Goal: Information Seeking & Learning: Find specific fact

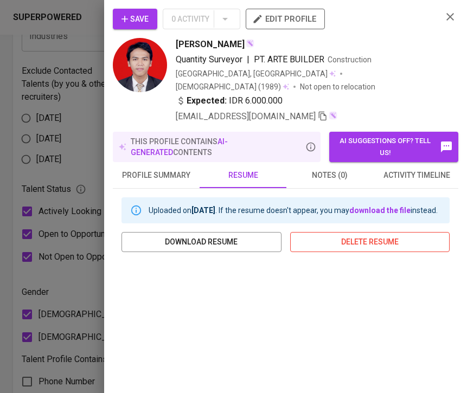
scroll to position [208, 0]
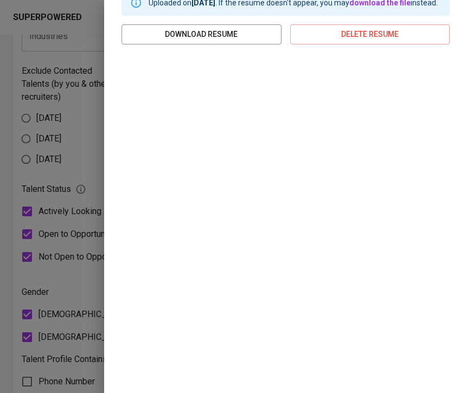
click at [73, 59] on div at bounding box center [233, 196] width 467 height 393
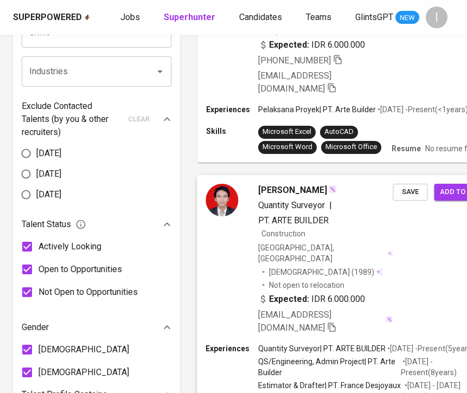
scroll to position [0, 0]
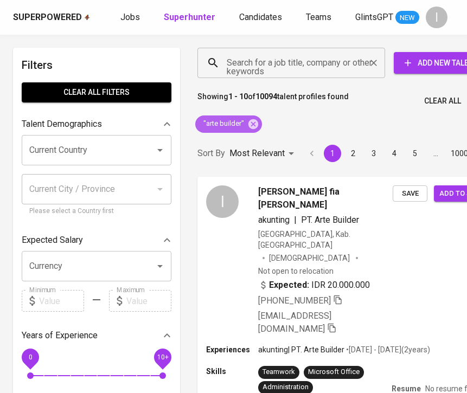
drag, startPoint x: 256, startPoint y: 123, endPoint x: 283, endPoint y: 63, distance: 66.3
click at [256, 123] on icon at bounding box center [254, 124] width 10 height 10
click at [283, 63] on input "Search for a job title, company or other keywords" at bounding box center [294, 63] width 140 height 21
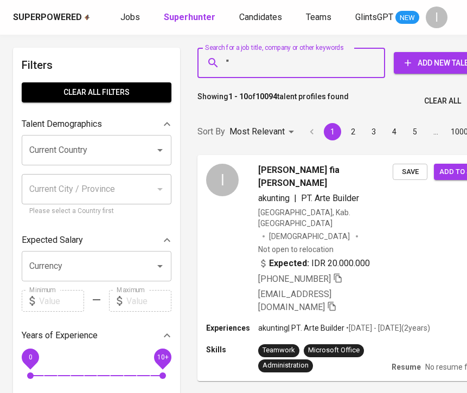
paste input "Dermatek Global Indonesia"
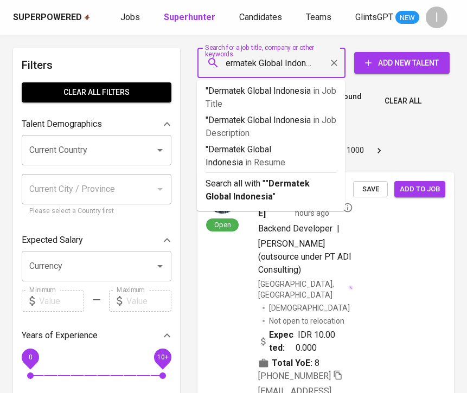
type input ""Dermatek Global Indonesia""
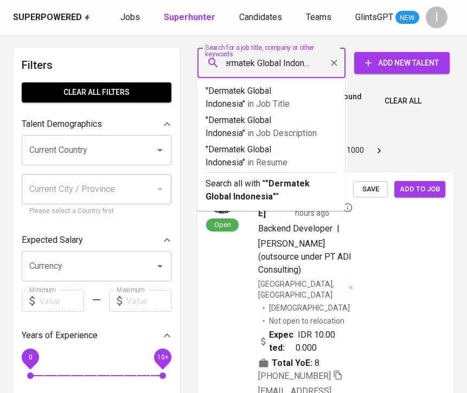
scroll to position [0, 13]
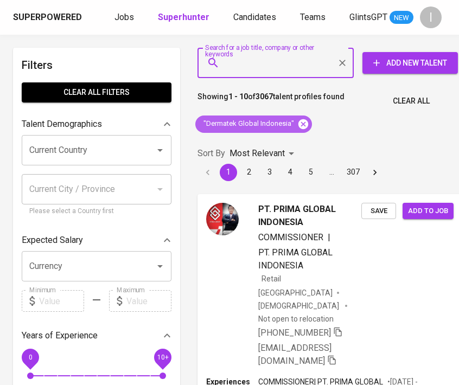
click at [302, 127] on icon at bounding box center [304, 124] width 10 height 10
click at [284, 62] on input "Search for a job title, company or other keywords" at bounding box center [278, 63] width 109 height 21
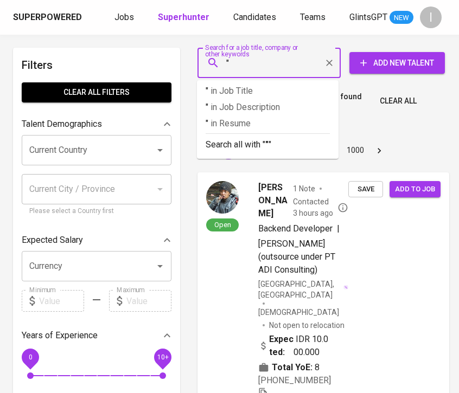
paste input "Kanamoto [GEOGRAPHIC_DATA]"
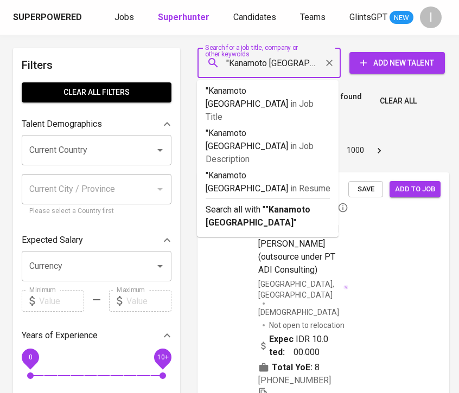
type input ""Kanamoto Indonesia""
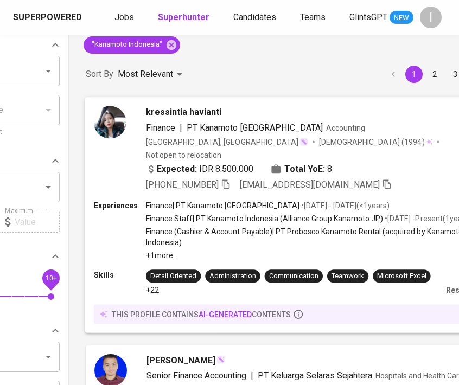
scroll to position [78, 112]
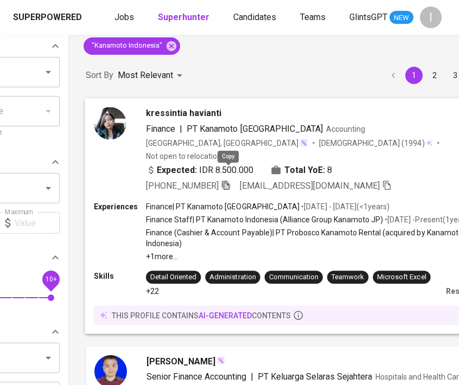
click at [228, 181] on icon "button" at bounding box center [226, 185] width 8 height 9
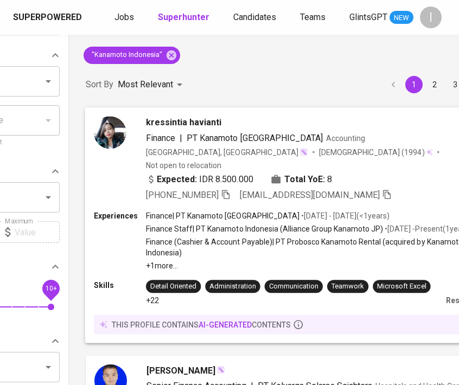
scroll to position [0, 112]
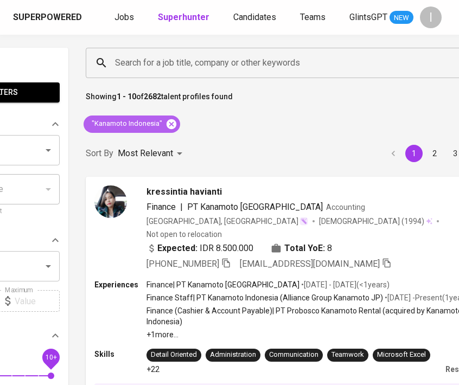
click at [167, 128] on icon at bounding box center [172, 124] width 12 height 12
click at [211, 58] on input "Search for a job title, company or other keywords" at bounding box center [276, 63] width 329 height 21
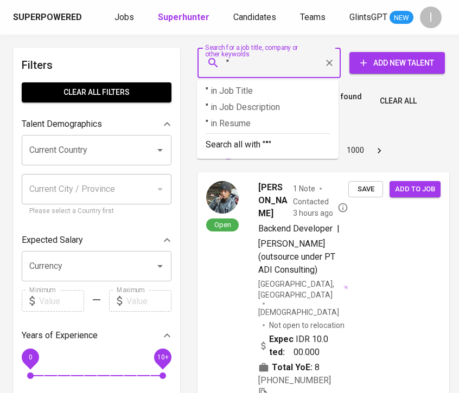
paste input "Ezrani [US_STATE]"
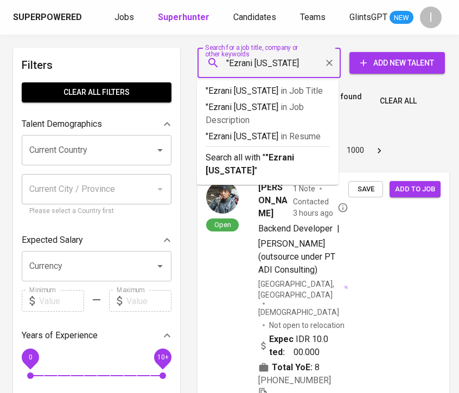
type input ""Ezrani [US_STATE]""
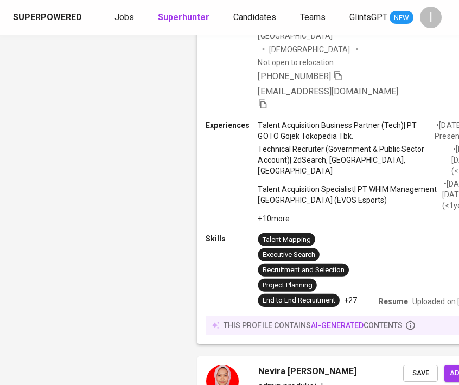
scroll to position [619, 0]
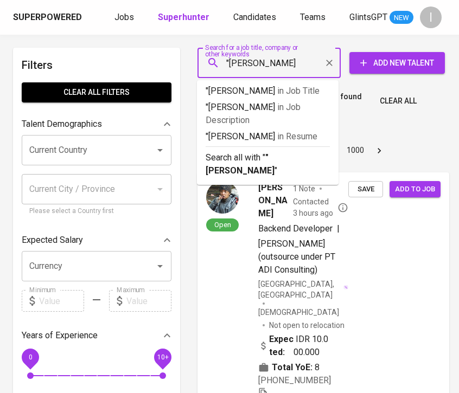
type input ""[PERSON_NAME] Prima""
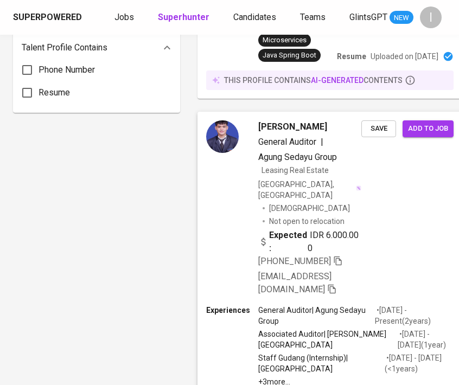
scroll to position [897, 0]
